Goal: Task Accomplishment & Management: Use online tool/utility

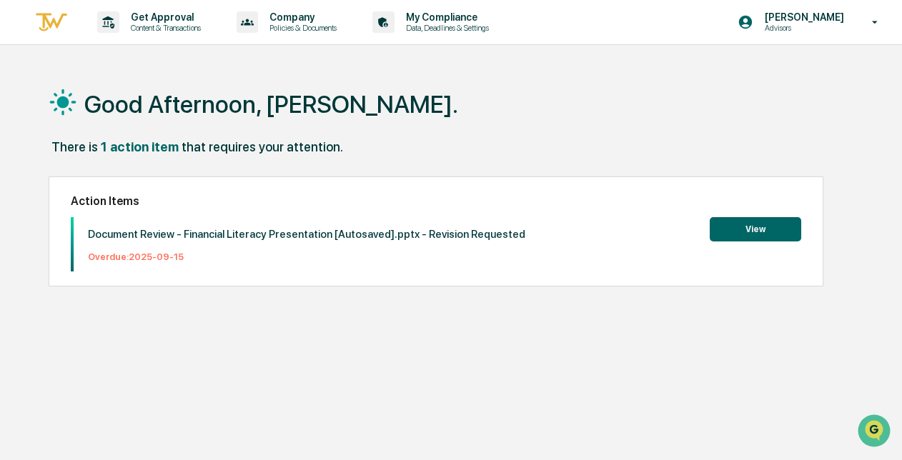
click at [756, 229] on button "View" at bounding box center [756, 229] width 92 height 24
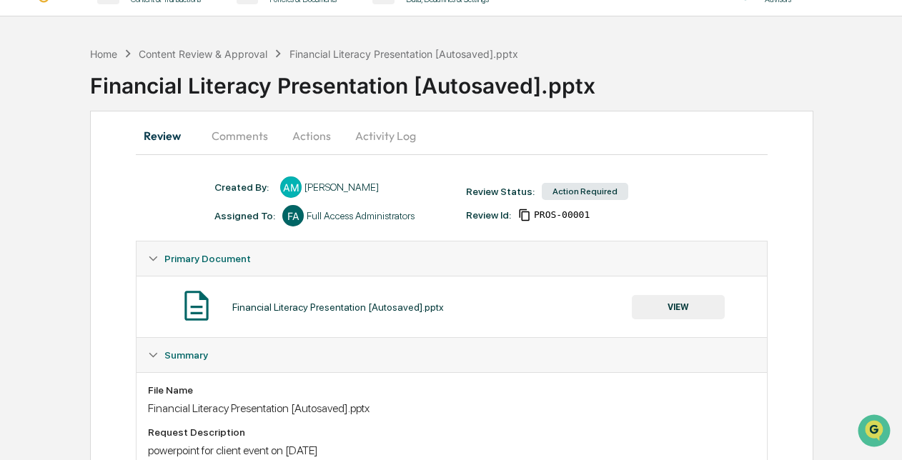
scroll to position [27, 0]
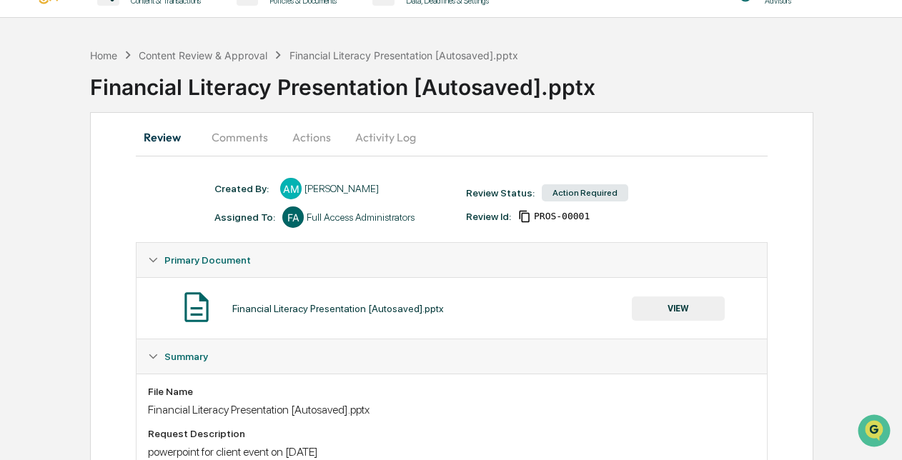
click at [237, 136] on button "Comments" at bounding box center [239, 137] width 79 height 34
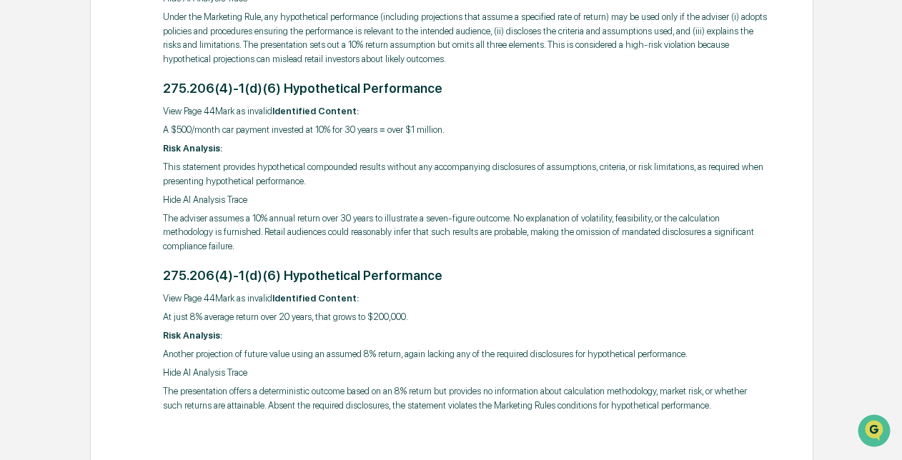
scroll to position [0, 0]
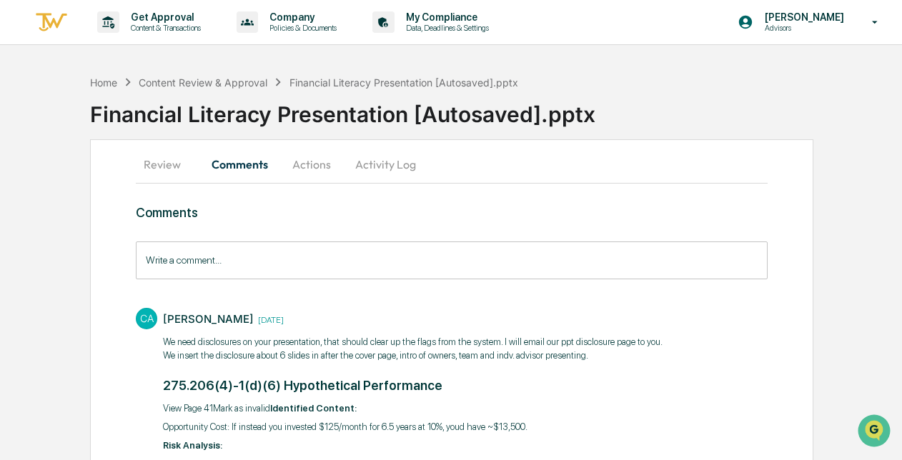
click at [318, 172] on button "Actions" at bounding box center [312, 164] width 64 height 34
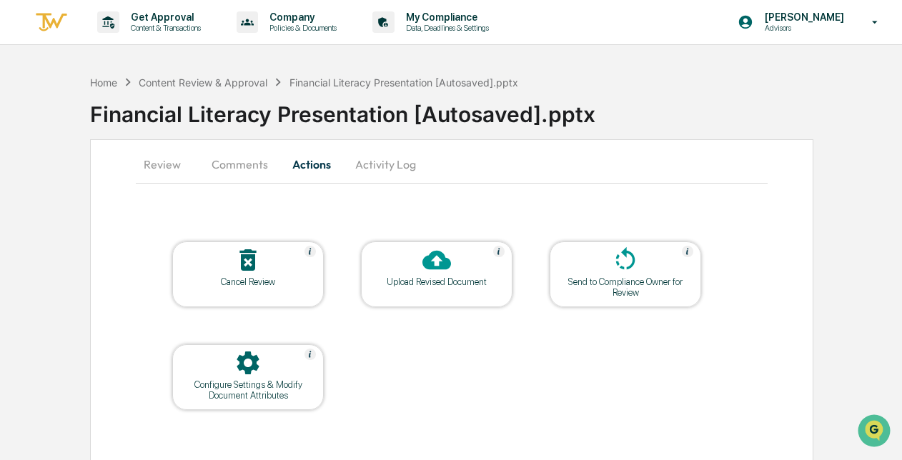
click at [257, 156] on button "Comments" at bounding box center [239, 164] width 79 height 34
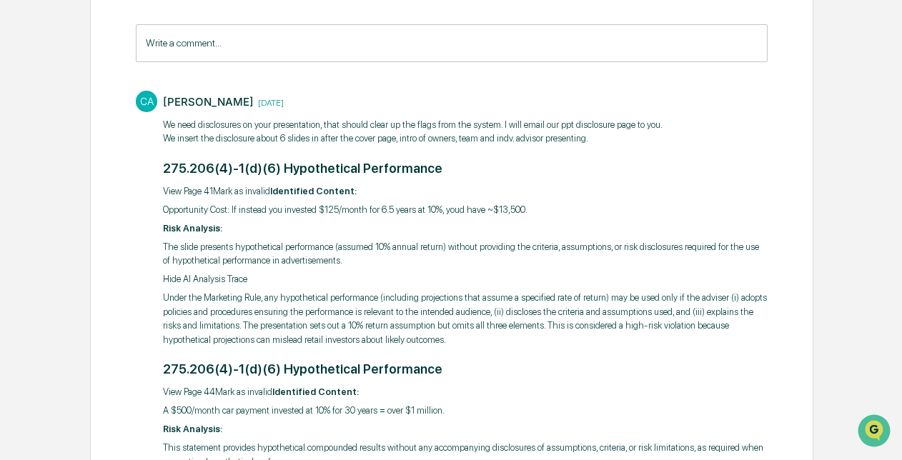
scroll to position [217, 0]
click at [623, 187] on p "View Page 41Mark as invalid Identified Content:" at bounding box center [465, 192] width 604 height 14
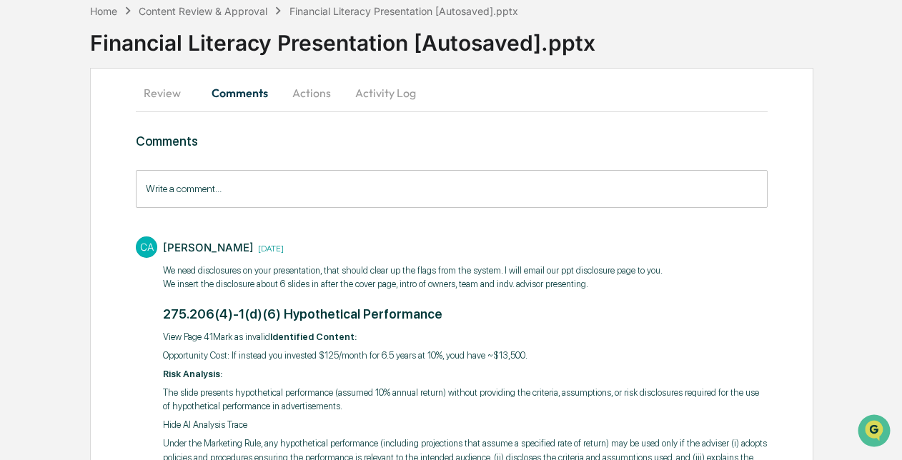
scroll to position [31, 0]
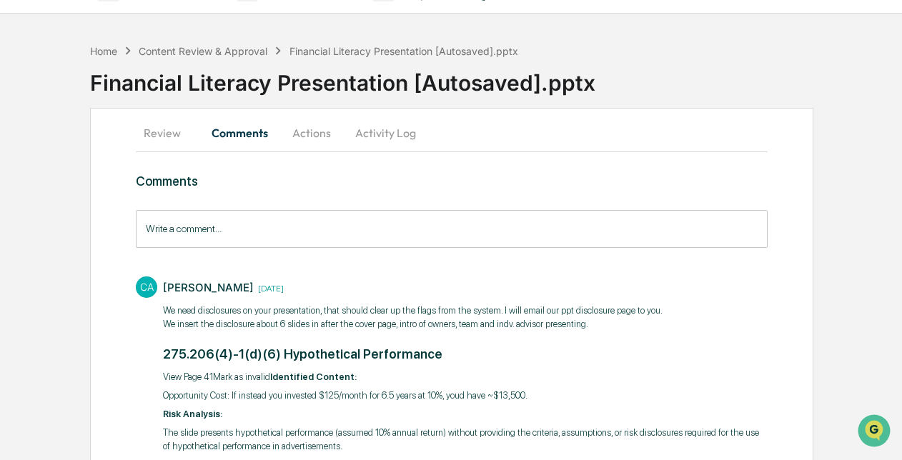
click at [176, 137] on button "Review" at bounding box center [168, 133] width 64 height 34
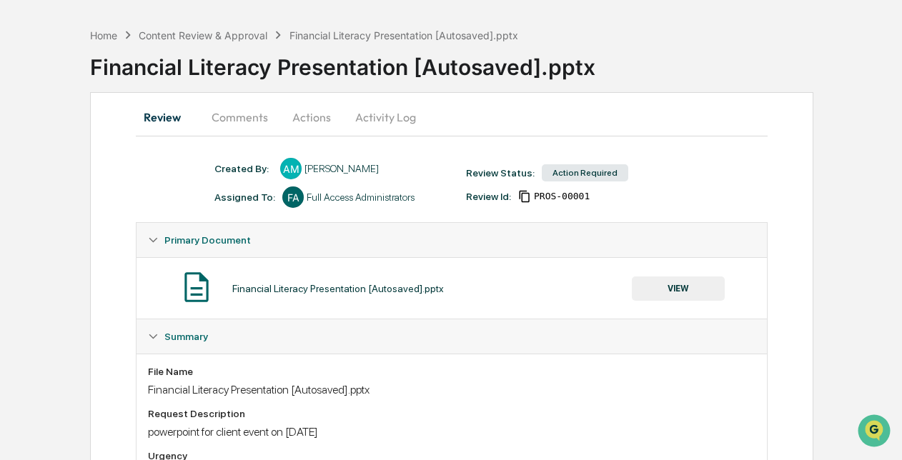
scroll to position [47, 0]
click at [376, 117] on button "Activity Log" at bounding box center [386, 117] width 84 height 34
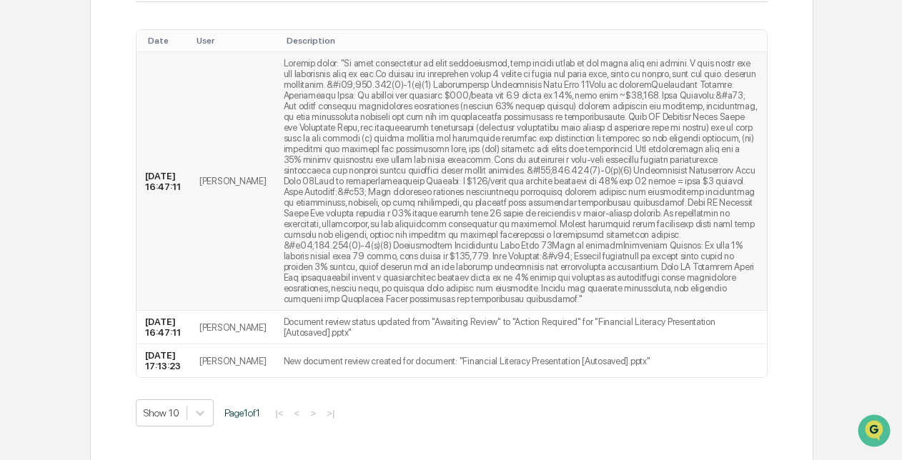
scroll to position [79, 0]
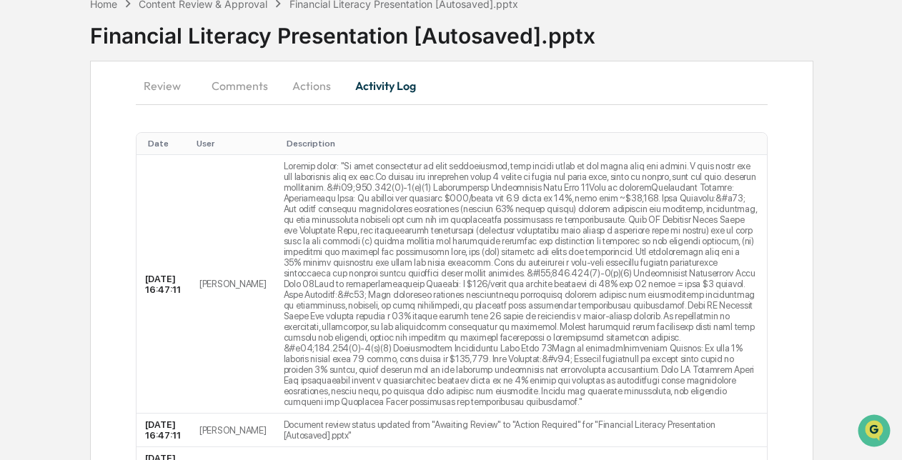
click at [257, 97] on button "Comments" at bounding box center [239, 86] width 79 height 34
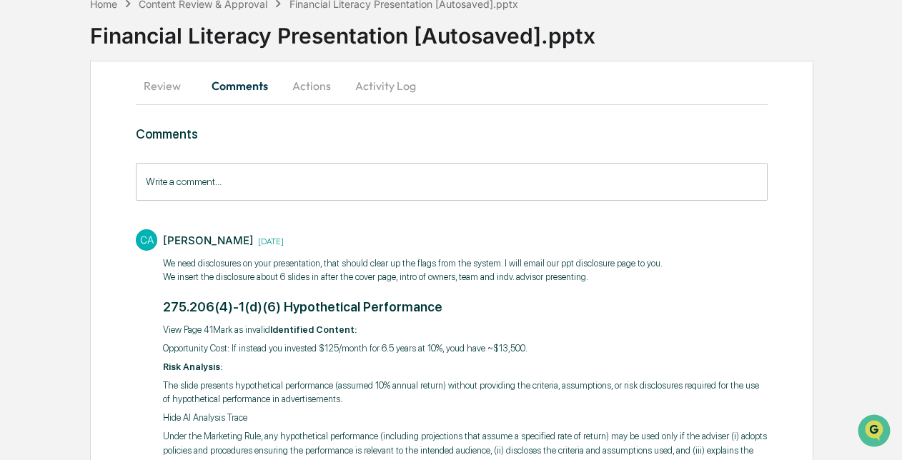
click at [184, 87] on button "Review" at bounding box center [168, 86] width 64 height 34
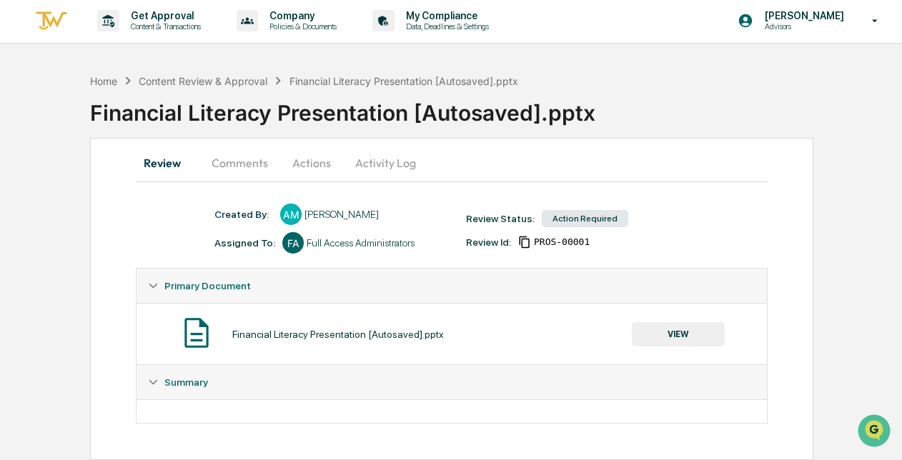
scroll to position [0, 0]
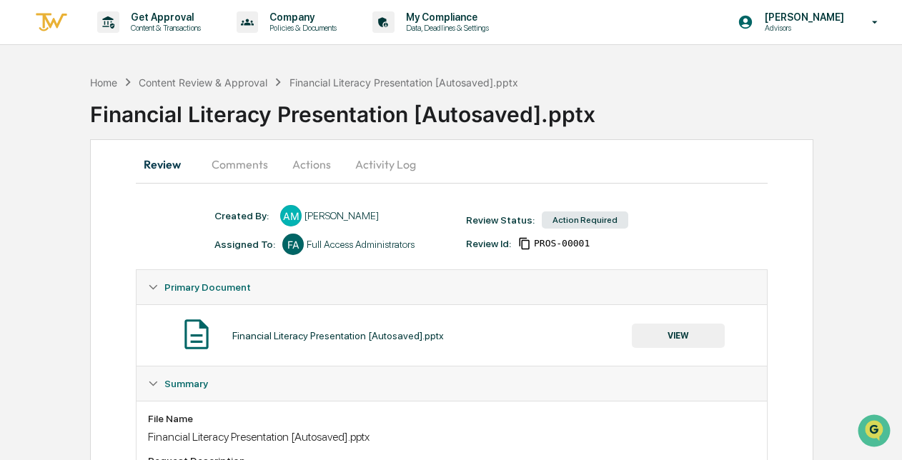
click at [691, 332] on button "VIEW" at bounding box center [678, 336] width 93 height 24
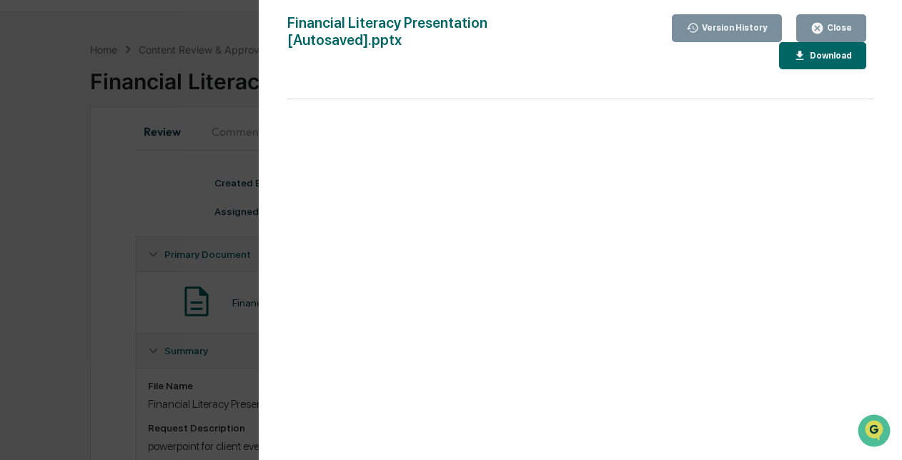
scroll to position [146, 0]
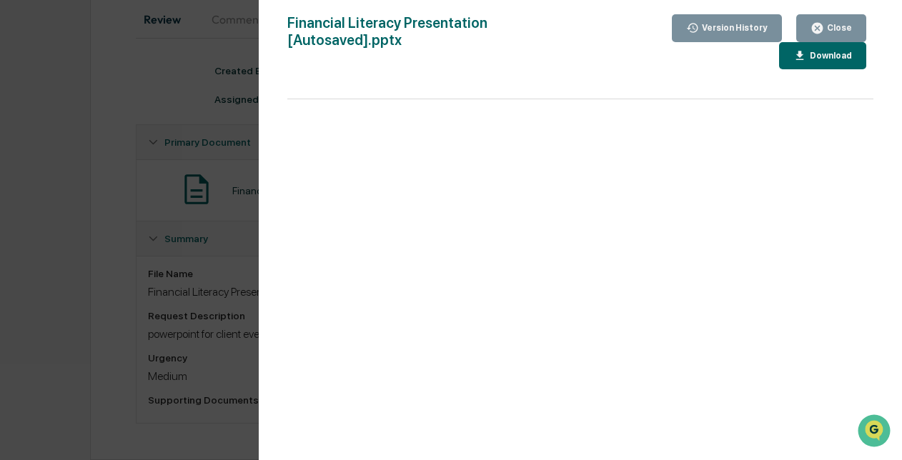
click at [831, 16] on button "Close" at bounding box center [831, 28] width 70 height 28
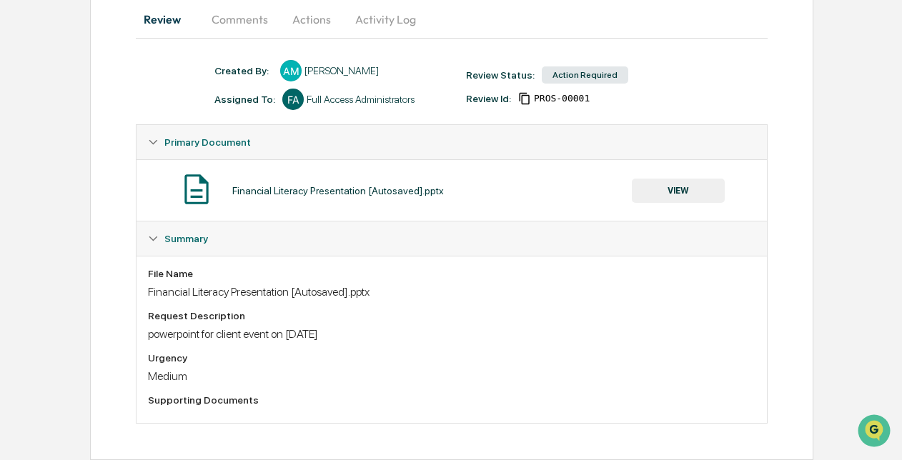
scroll to position [94, 0]
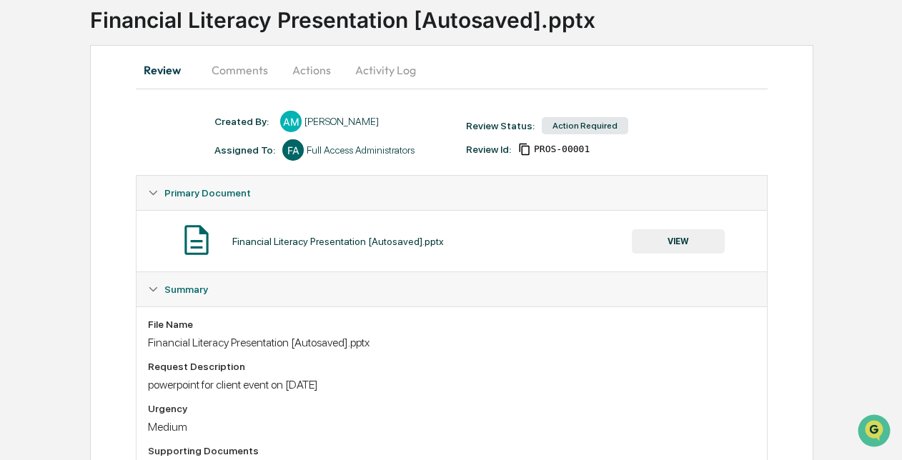
click at [244, 75] on button "Comments" at bounding box center [239, 70] width 79 height 34
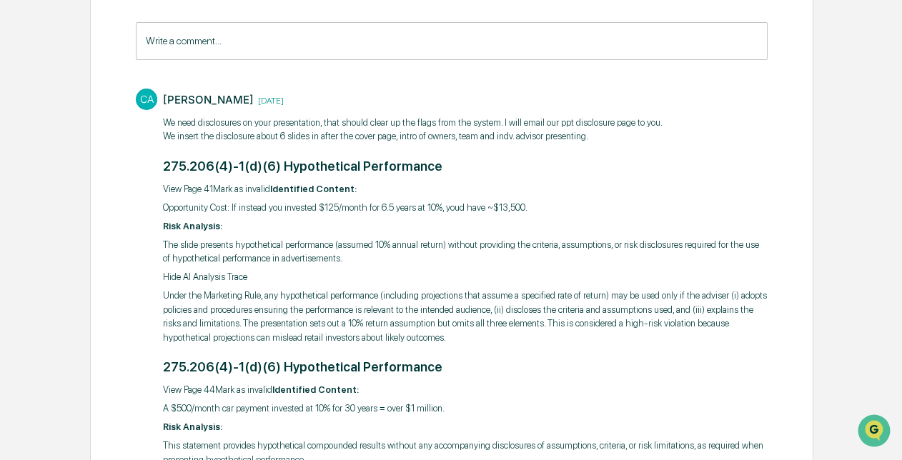
scroll to position [0, 0]
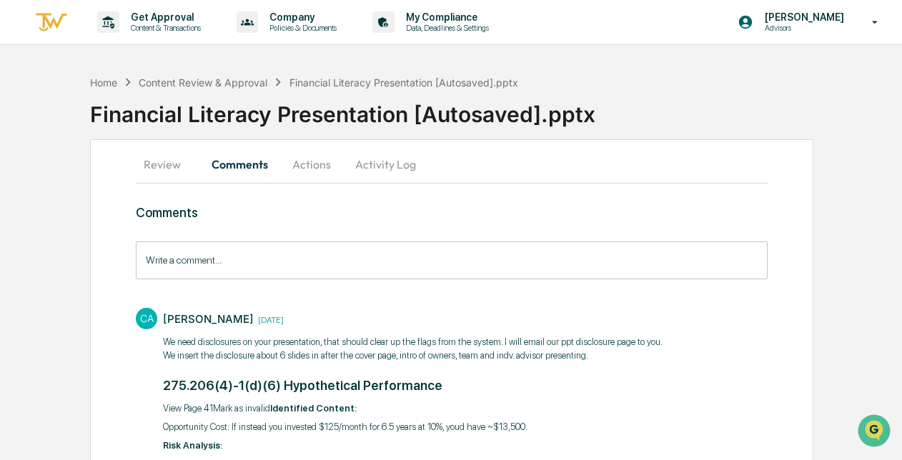
click at [179, 160] on button "Review" at bounding box center [168, 164] width 64 height 34
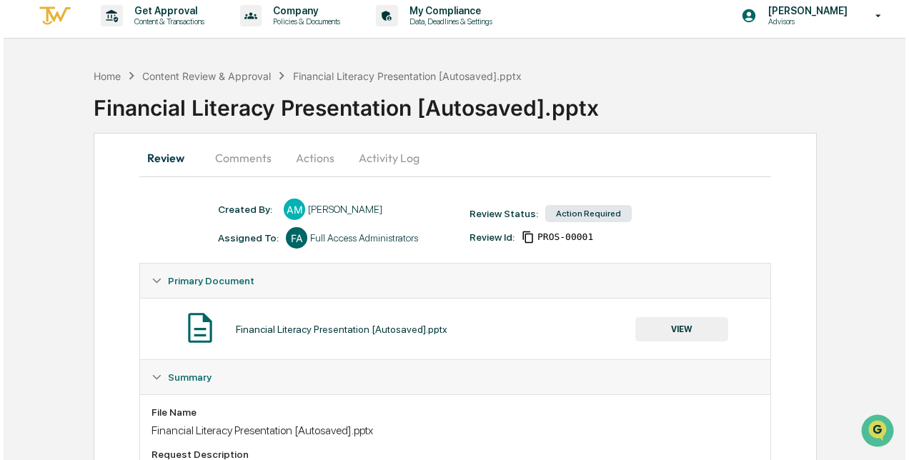
scroll to position [5, 0]
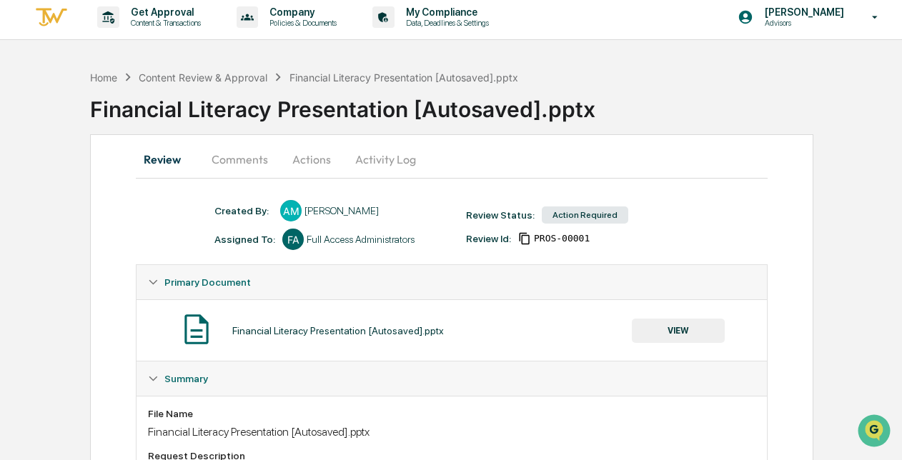
click at [321, 154] on button "Actions" at bounding box center [312, 159] width 64 height 34
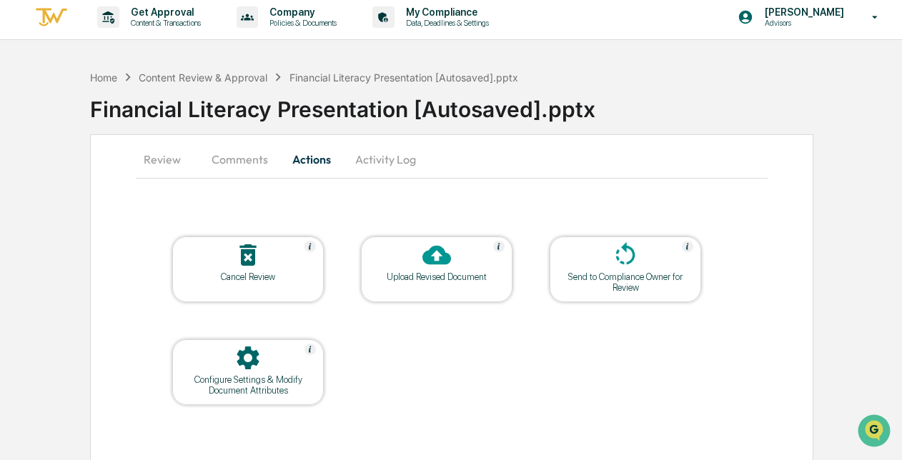
click at [429, 257] on icon at bounding box center [436, 255] width 29 height 19
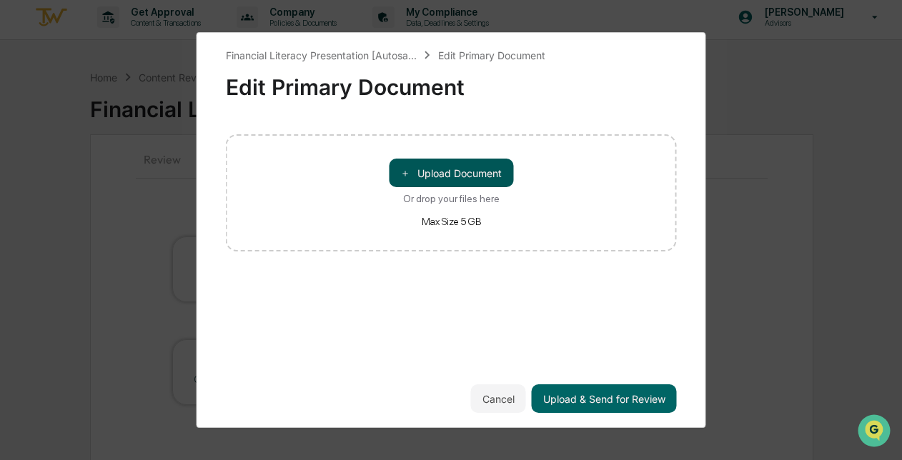
click at [442, 168] on button "＋ Upload Document" at bounding box center [451, 173] width 124 height 29
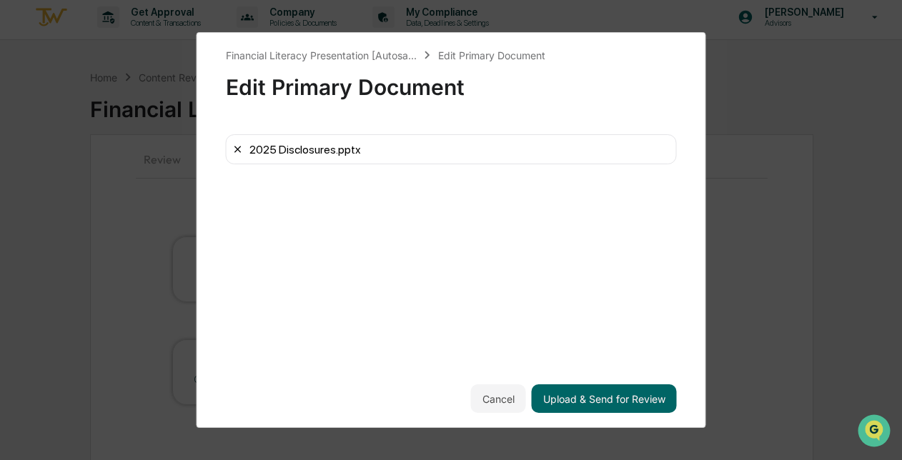
click at [236, 150] on icon at bounding box center [237, 149] width 11 height 11
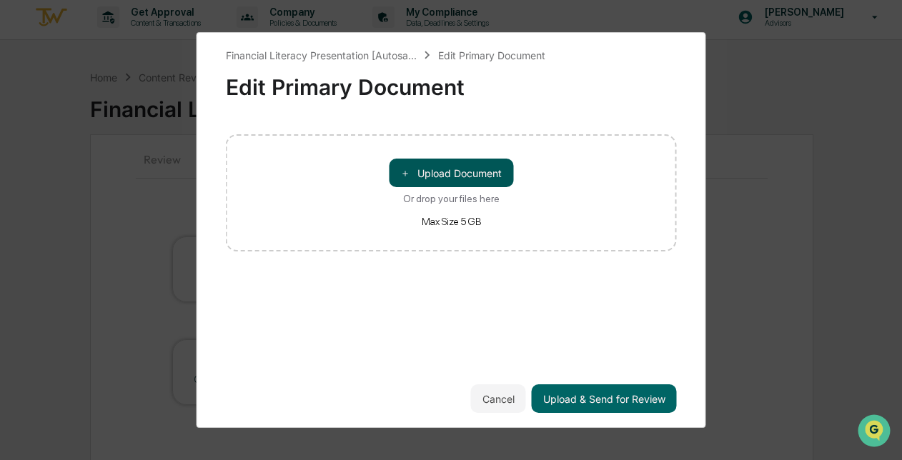
click at [434, 177] on button "＋ Upload Document" at bounding box center [451, 173] width 124 height 29
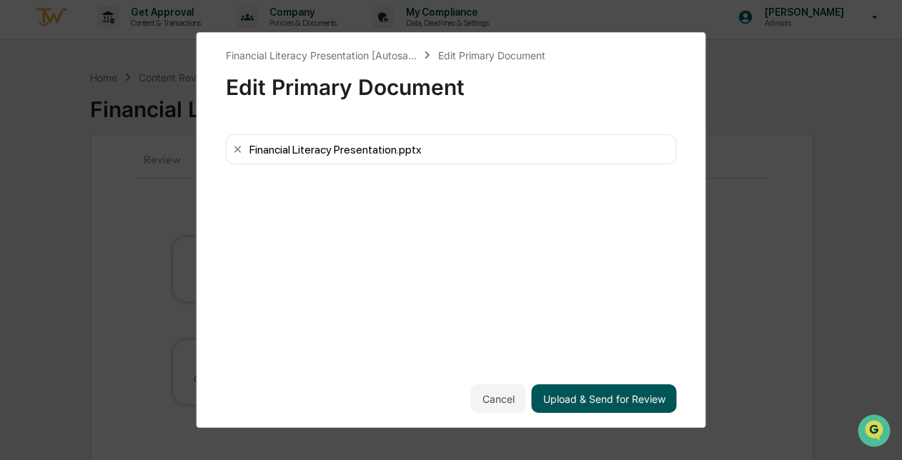
click at [595, 396] on button "Upload & Send for Review" at bounding box center [604, 399] width 145 height 29
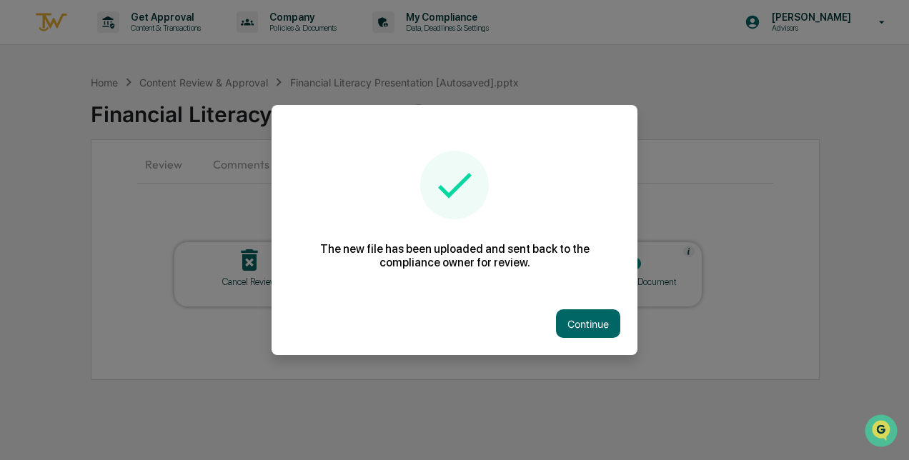
scroll to position [0, 0]
click at [520, 324] on div "Continue" at bounding box center [455, 323] width 366 height 63
click at [580, 327] on button "Continue" at bounding box center [588, 324] width 64 height 29
